Goal: Communication & Community: Answer question/provide support

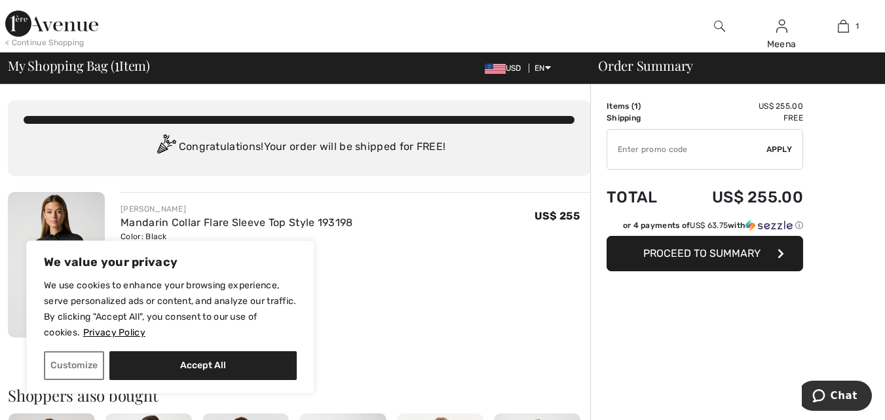
click at [706, 248] on span "Proceed to Summary" at bounding box center [701, 253] width 117 height 12
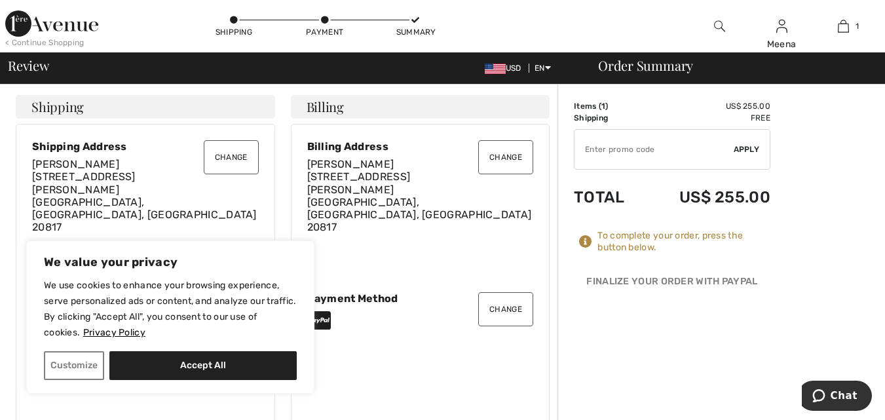
click at [236, 160] on button "Change" at bounding box center [231, 157] width 55 height 34
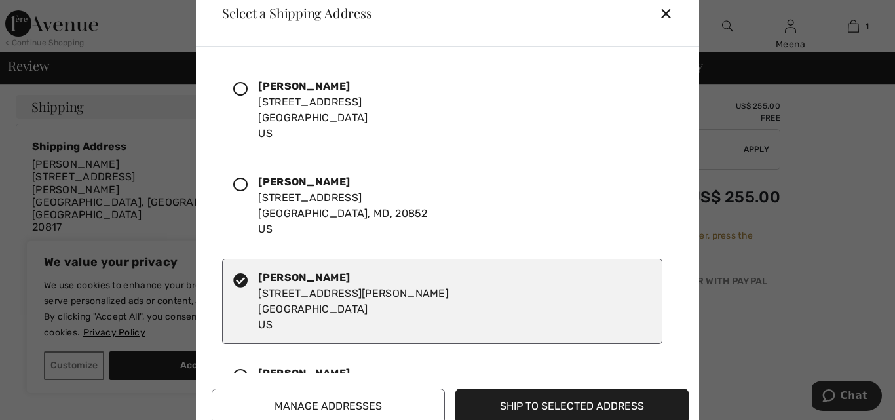
click at [239, 183] on icon at bounding box center [240, 185] width 14 height 14
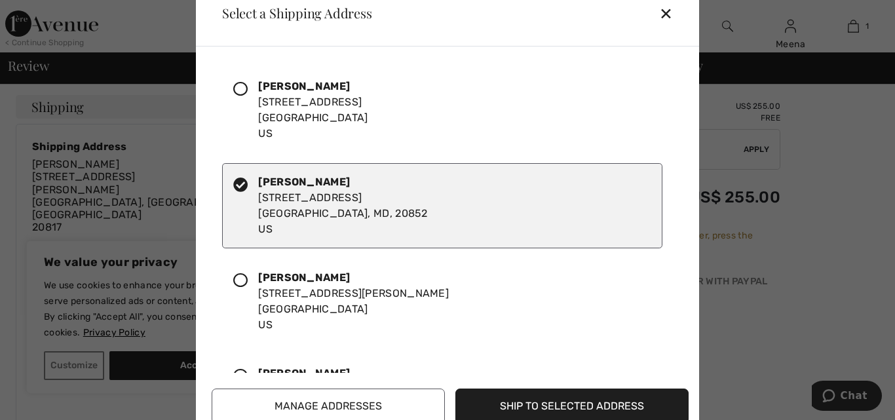
click at [573, 405] on button "Ship to Selected Address" at bounding box center [571, 405] width 233 height 35
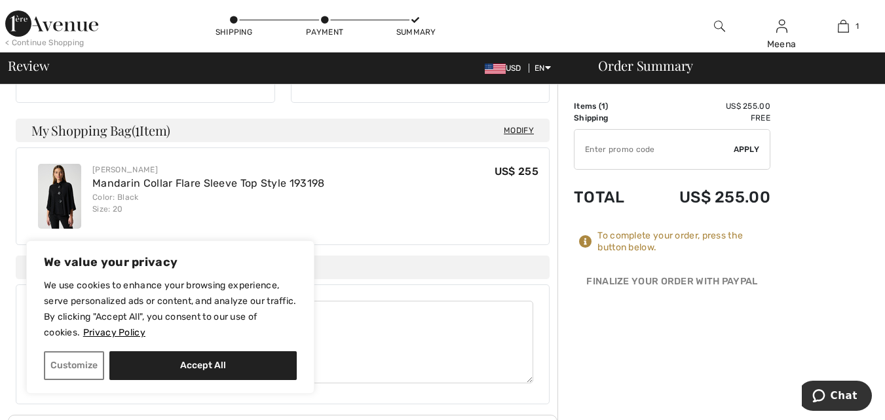
scroll to position [210, 0]
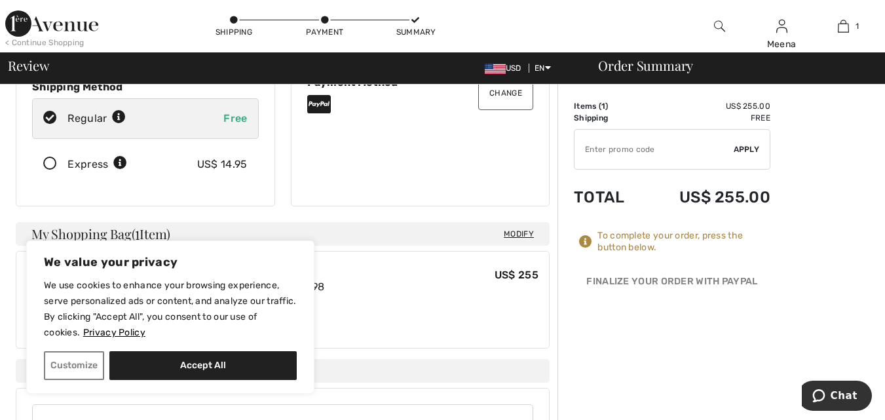
drag, startPoint x: 174, startPoint y: 360, endPoint x: 208, endPoint y: 375, distance: 37.8
click at [174, 360] on button "Accept All" at bounding box center [202, 365] width 187 height 29
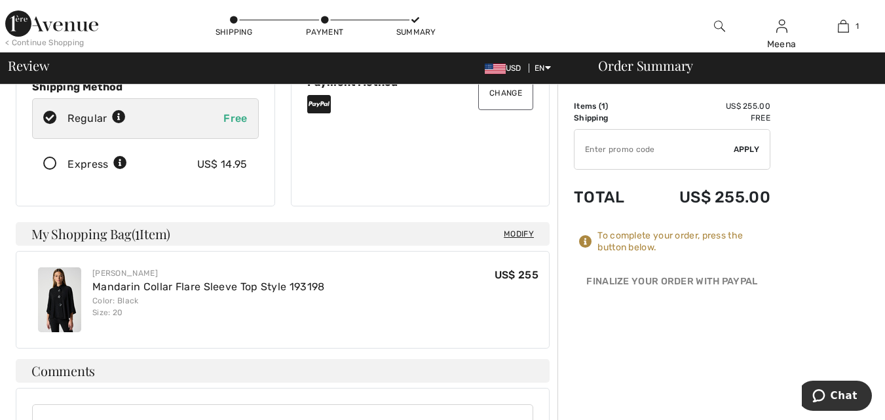
checkbox input "true"
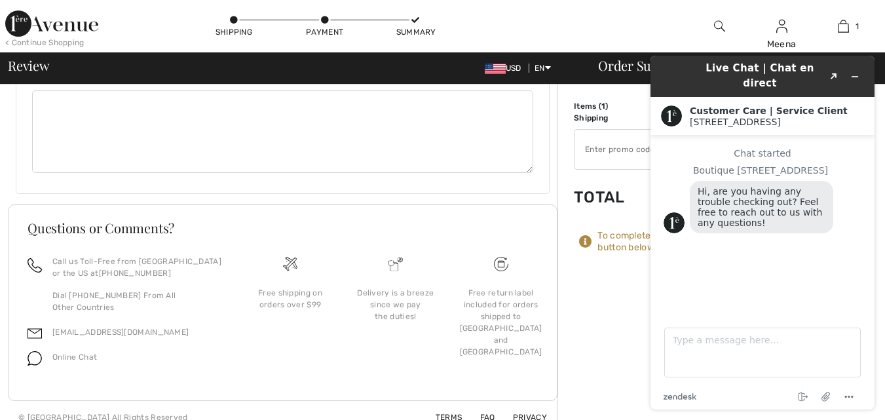
scroll to position [524, 0]
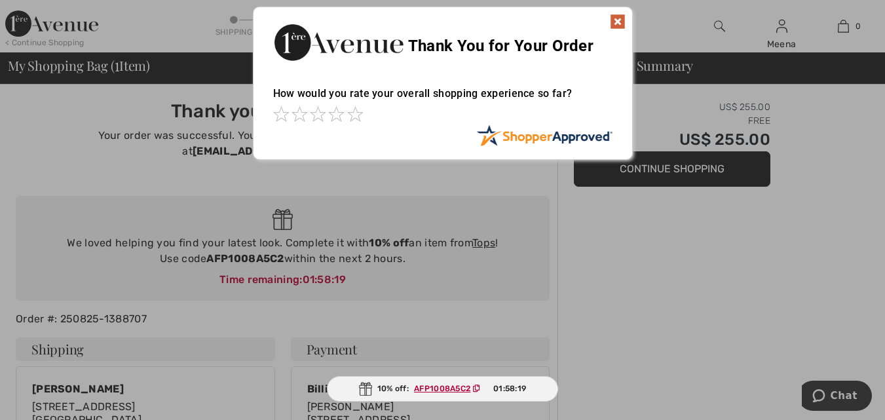
click at [612, 14] on img at bounding box center [618, 22] width 16 height 16
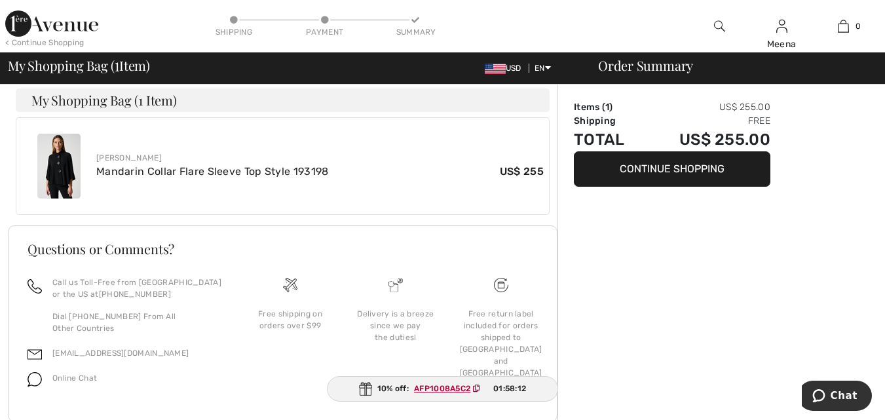
scroll to position [478, 0]
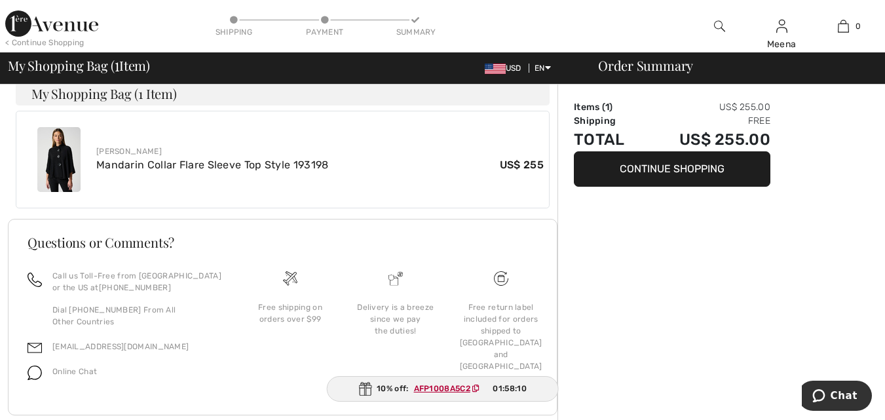
click at [449, 388] on ins "AFP1008A5C2" at bounding box center [442, 388] width 56 height 9
drag, startPoint x: 472, startPoint y: 385, endPoint x: 409, endPoint y: 378, distance: 63.2
click at [409, 378] on div "10% off: AFP1008A5C2 01:58:04" at bounding box center [443, 389] width 234 height 26
copy span "AFP1008A5C2"
click at [840, 392] on span "Chat" at bounding box center [844, 396] width 27 height 12
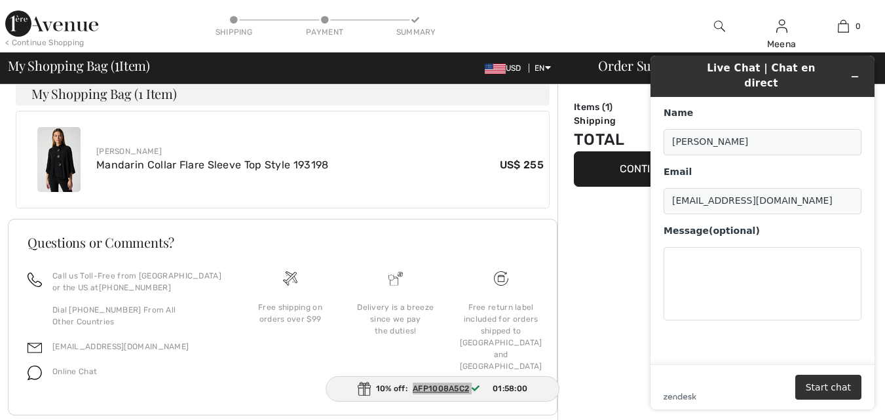
scroll to position [0, 0]
click at [711, 262] on textarea "Message (optional)" at bounding box center [763, 283] width 198 height 73
paste textarea "AFP1008A5C2"
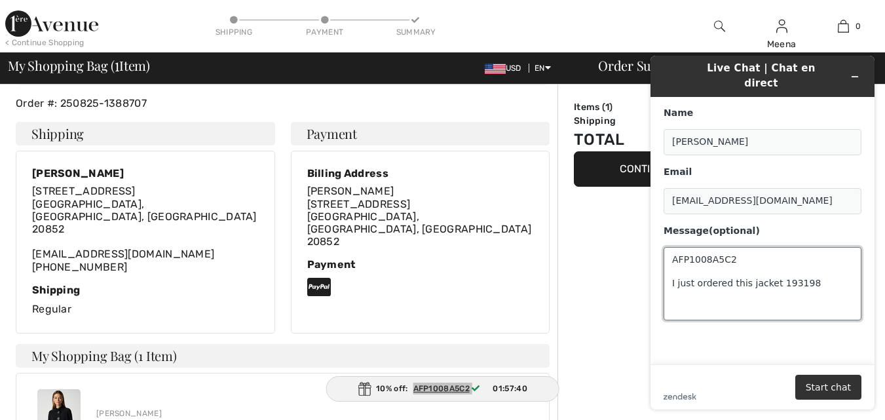
scroll to position [150, 0]
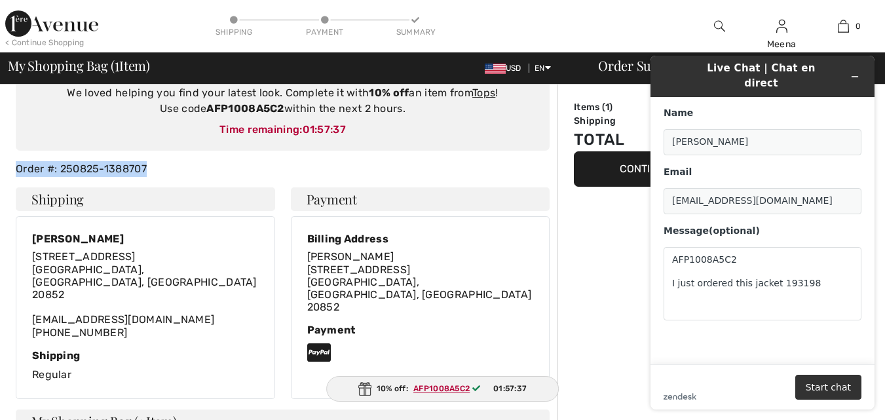
drag, startPoint x: 178, startPoint y: 146, endPoint x: 8, endPoint y: 139, distance: 170.5
click at [8, 139] on div "Thank you for your order! Your order was successful. You will receive a confirm…" at bounding box center [283, 354] width 550 height 841
copy div "Order #: 250825-1388707"
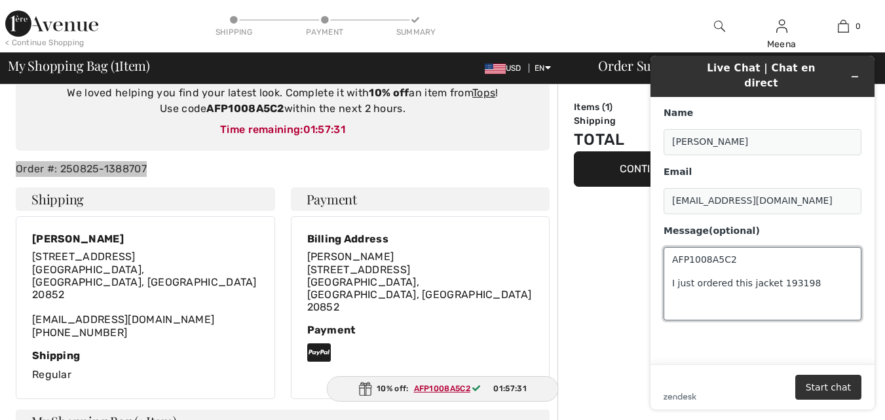
click at [810, 269] on textarea "AFP1008A5C2 I just ordered this jacket 193198" at bounding box center [763, 283] width 198 height 73
paste textarea "Order #: 250825-1388707"
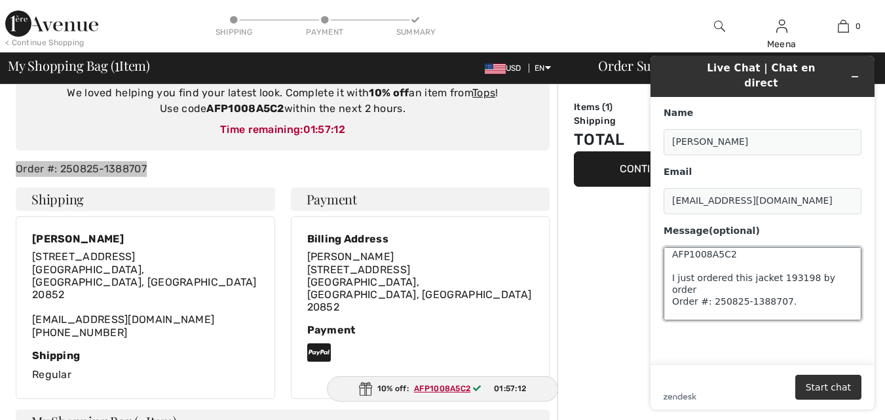
scroll to position [17, 0]
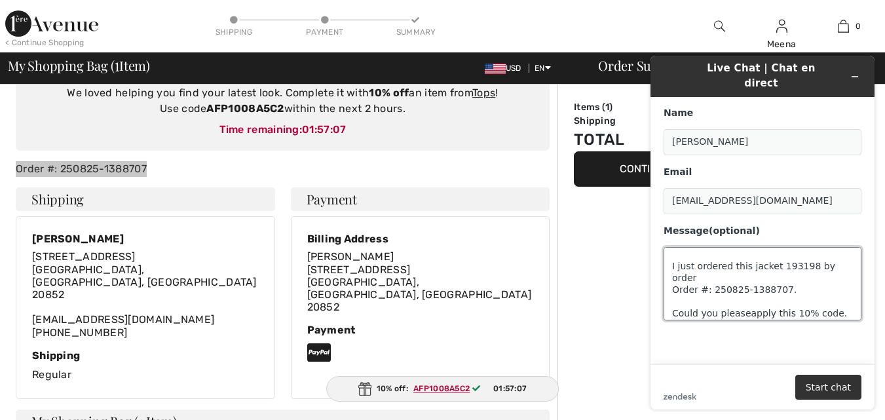
click at [823, 291] on textarea "AFP1008A5C2 I just ordered this jacket 193198 by order Order #: 250825-1388707.…" at bounding box center [763, 283] width 198 height 73
type textarea "AFP1008A5C2 I just ordered this jacket 193198 by order Order #: 250825-1388707.…"
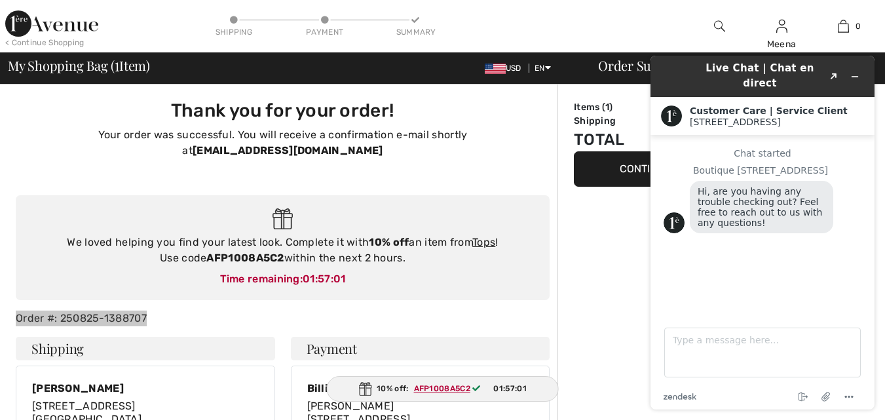
scroll to position [0, 0]
click at [685, 343] on textarea "Type a message here..." at bounding box center [762, 353] width 197 height 50
paste textarea "Order #: 250825-1388707"
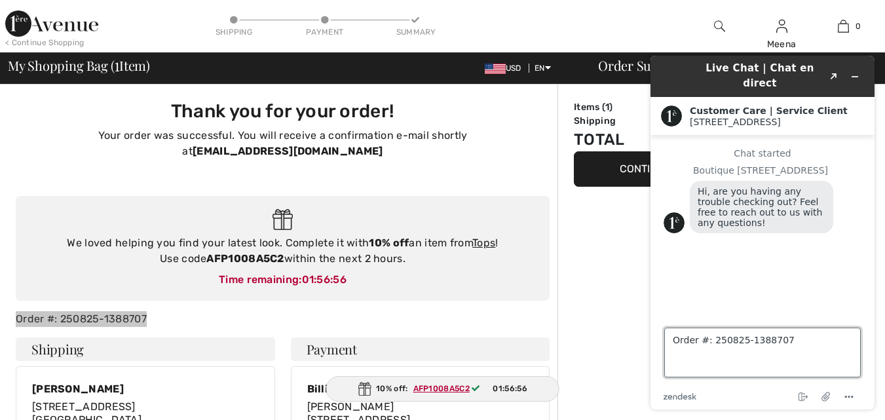
type textarea "Order #: 250825-1388707."
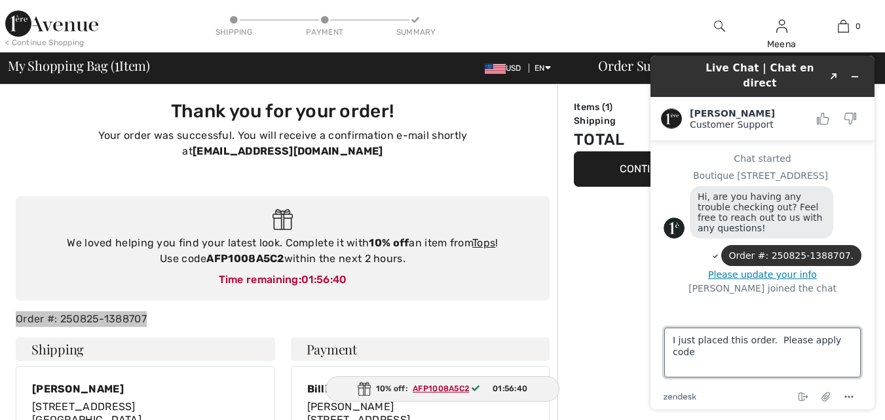
type textarea "I just placed this order. Please apply code"
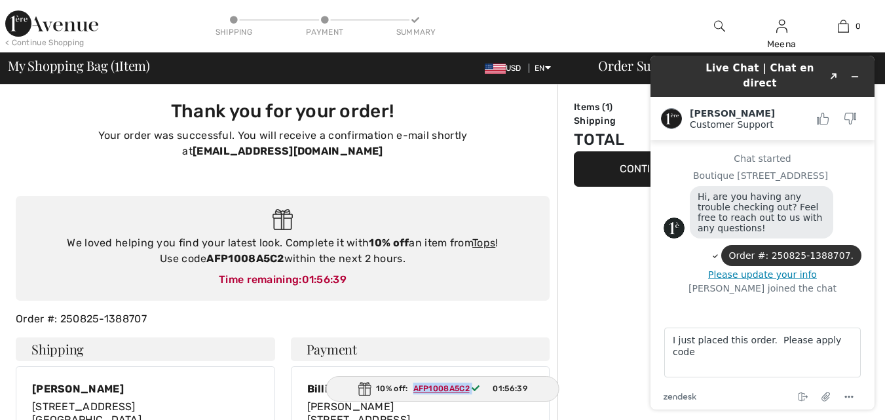
drag, startPoint x: 474, startPoint y: 386, endPoint x: 409, endPoint y: 382, distance: 65.0
click at [409, 382] on div "10% off: AFP1008A5C2 01:56:39" at bounding box center [443, 389] width 234 height 26
copy span "AFP1008A5C2"
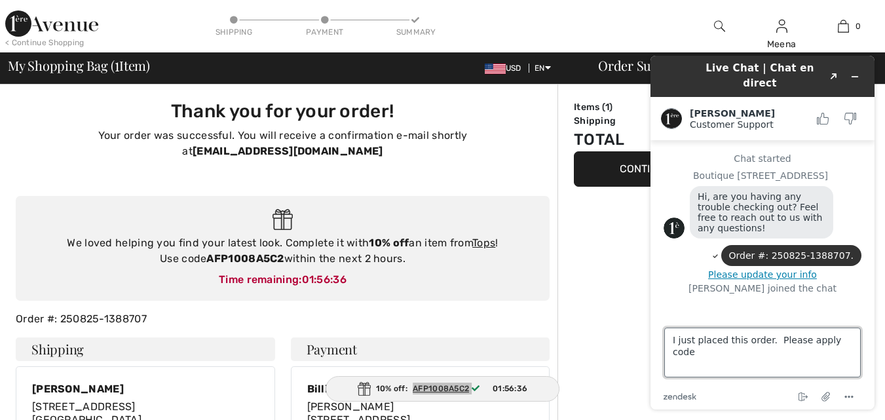
click at [682, 366] on textarea "I just placed this order. Please apply code" at bounding box center [762, 353] width 197 height 50
click at [848, 338] on textarea "I just placed this order. Please apply code" at bounding box center [762, 353] width 197 height 50
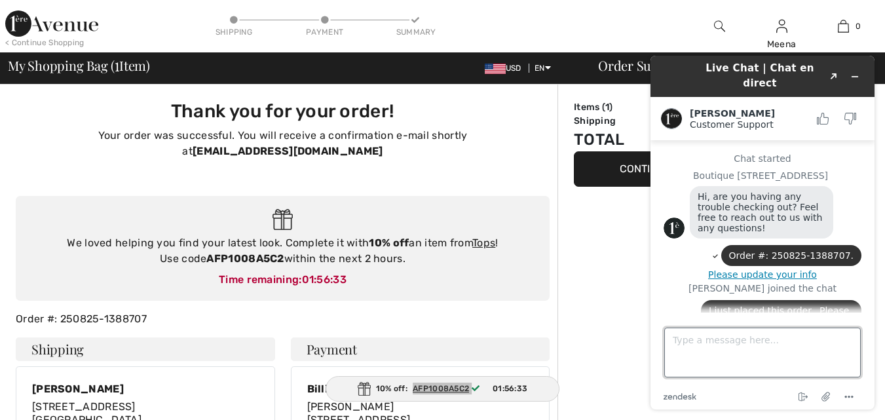
scroll to position [21, 0]
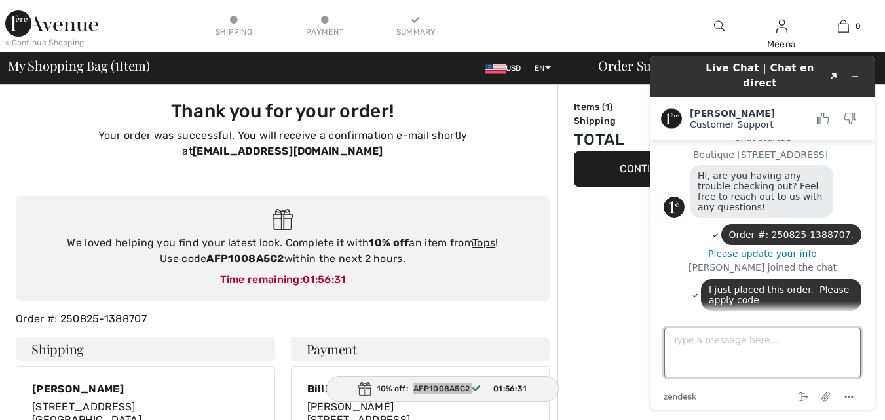
paste textarea "AFP1008A5C2"
type textarea "AFP1008A5C2 for the 10% off."
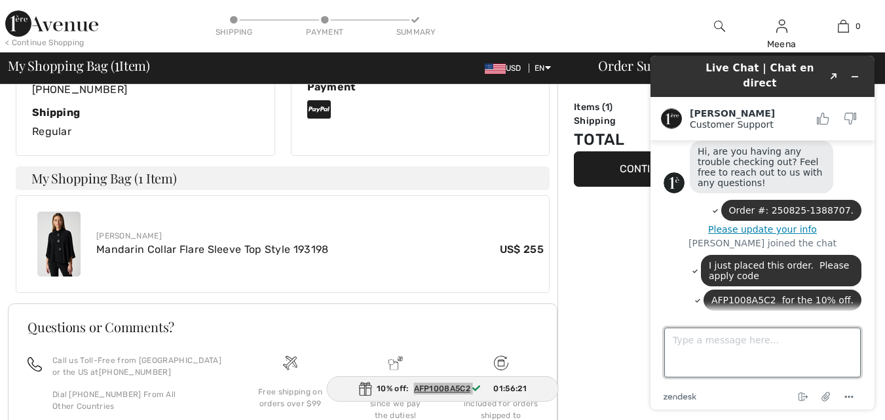
scroll to position [478, 0]
